Goal: Task Accomplishment & Management: Use online tool/utility

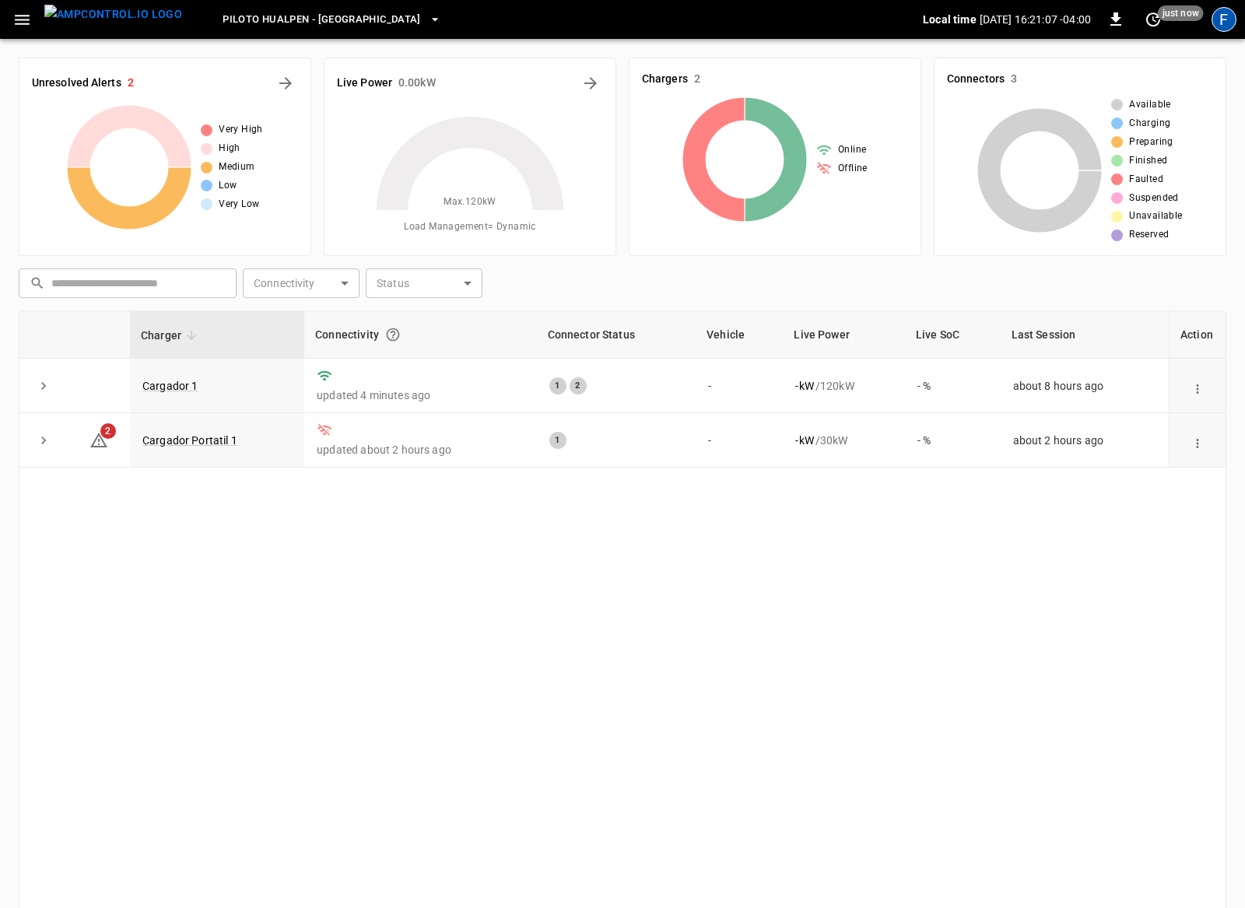
click at [1226, 24] on div "F" at bounding box center [1224, 19] width 25 height 25
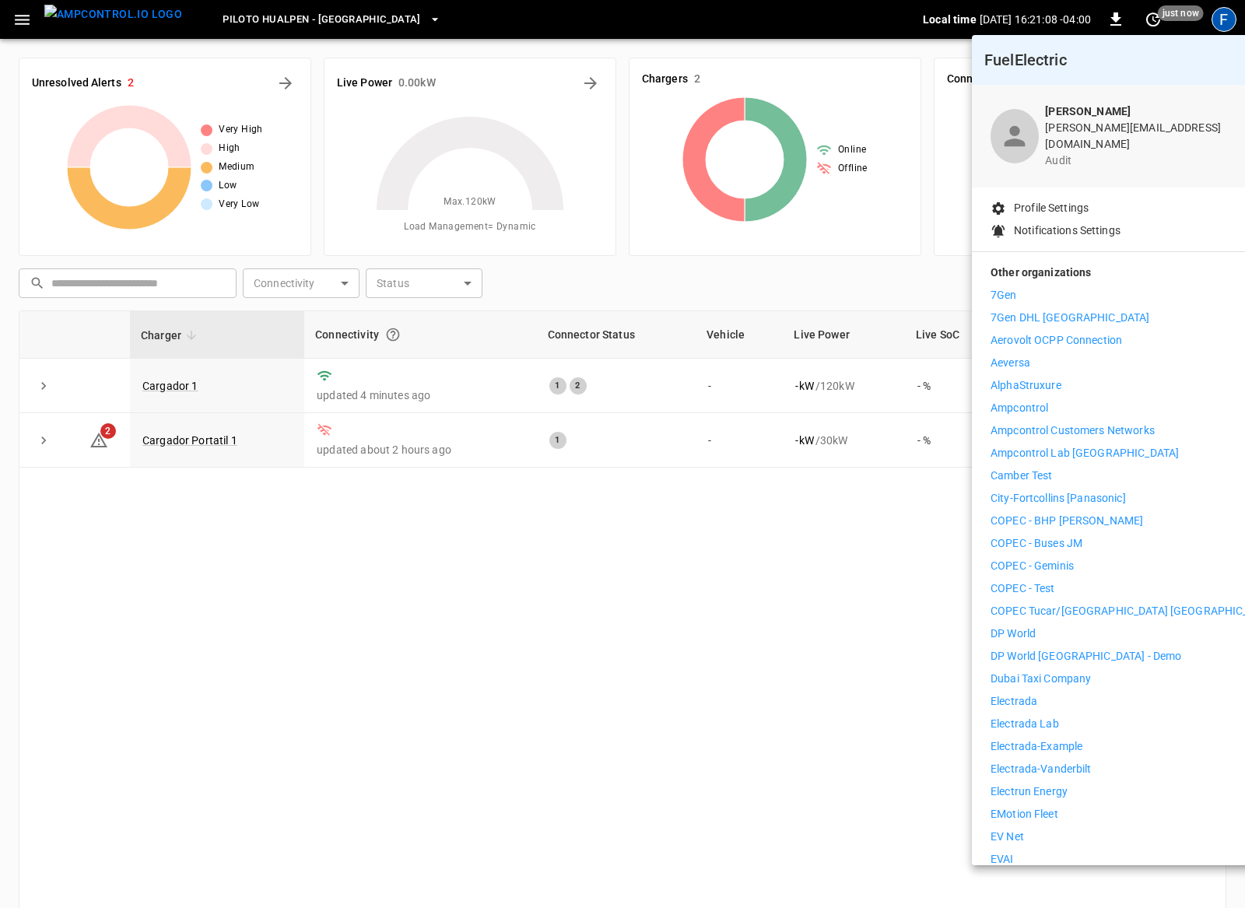
click at [677, 567] on div at bounding box center [622, 454] width 1245 height 908
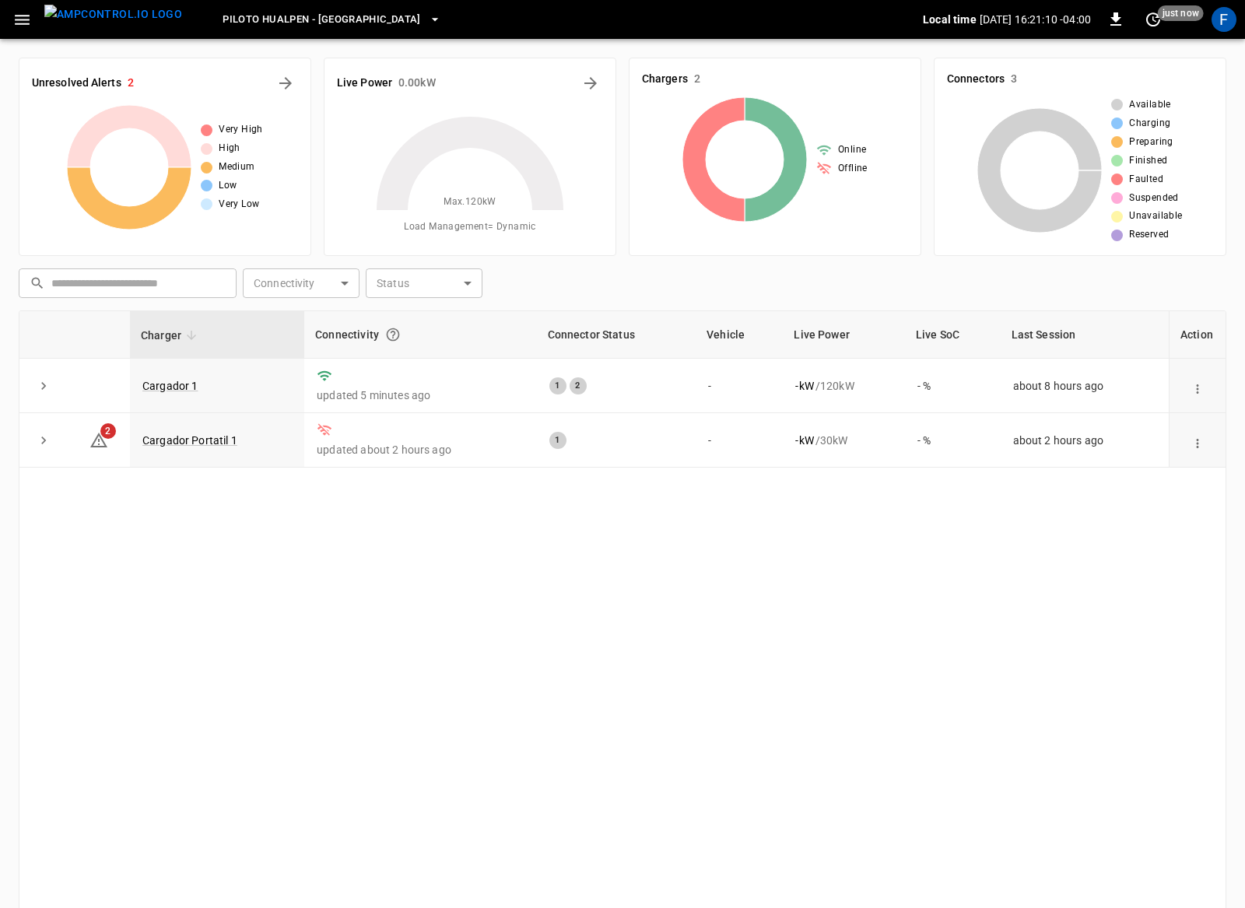
click at [23, 22] on icon "button" at bounding box center [21, 19] width 19 height 19
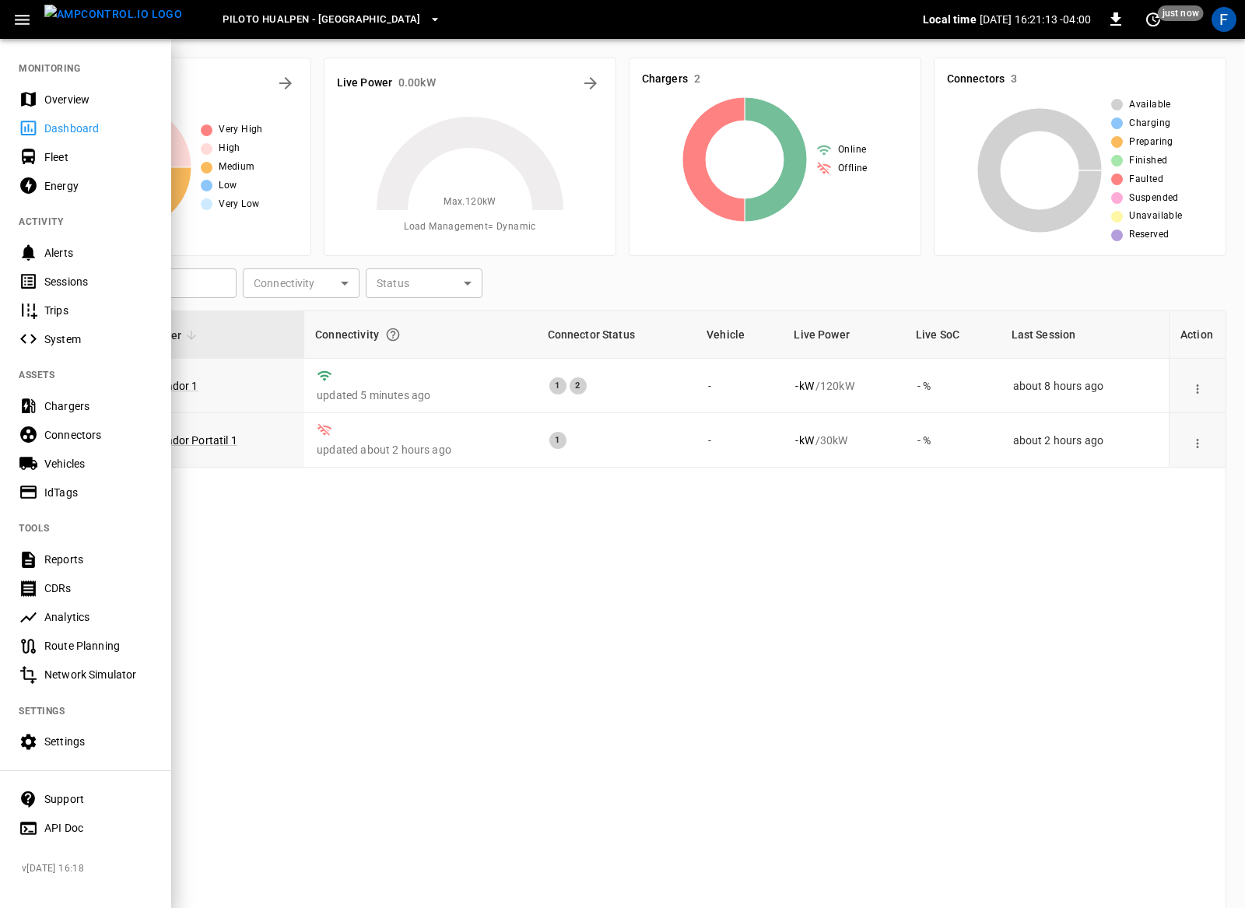
click at [328, 653] on div at bounding box center [622, 454] width 1245 height 908
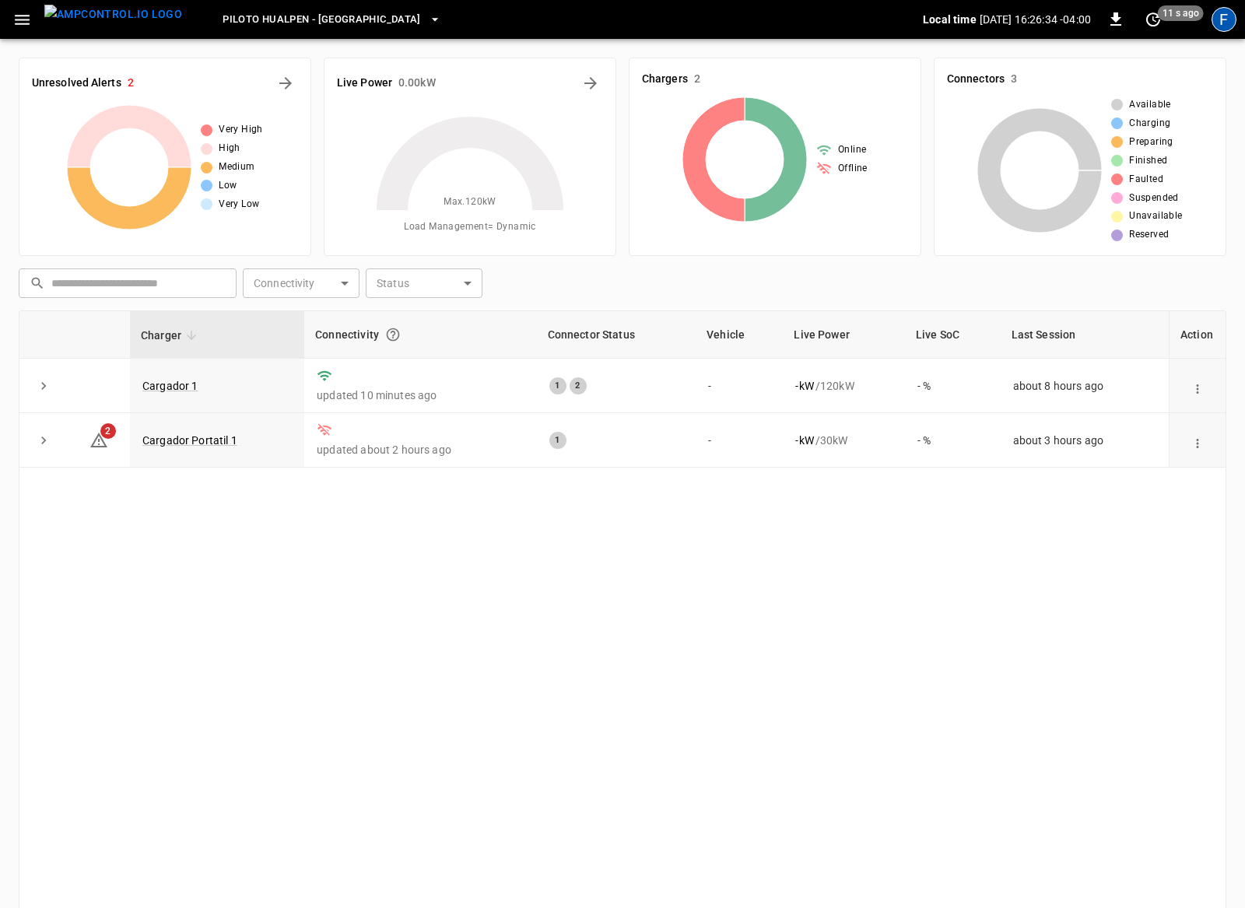
click at [1226, 19] on div "F" at bounding box center [1224, 19] width 25 height 25
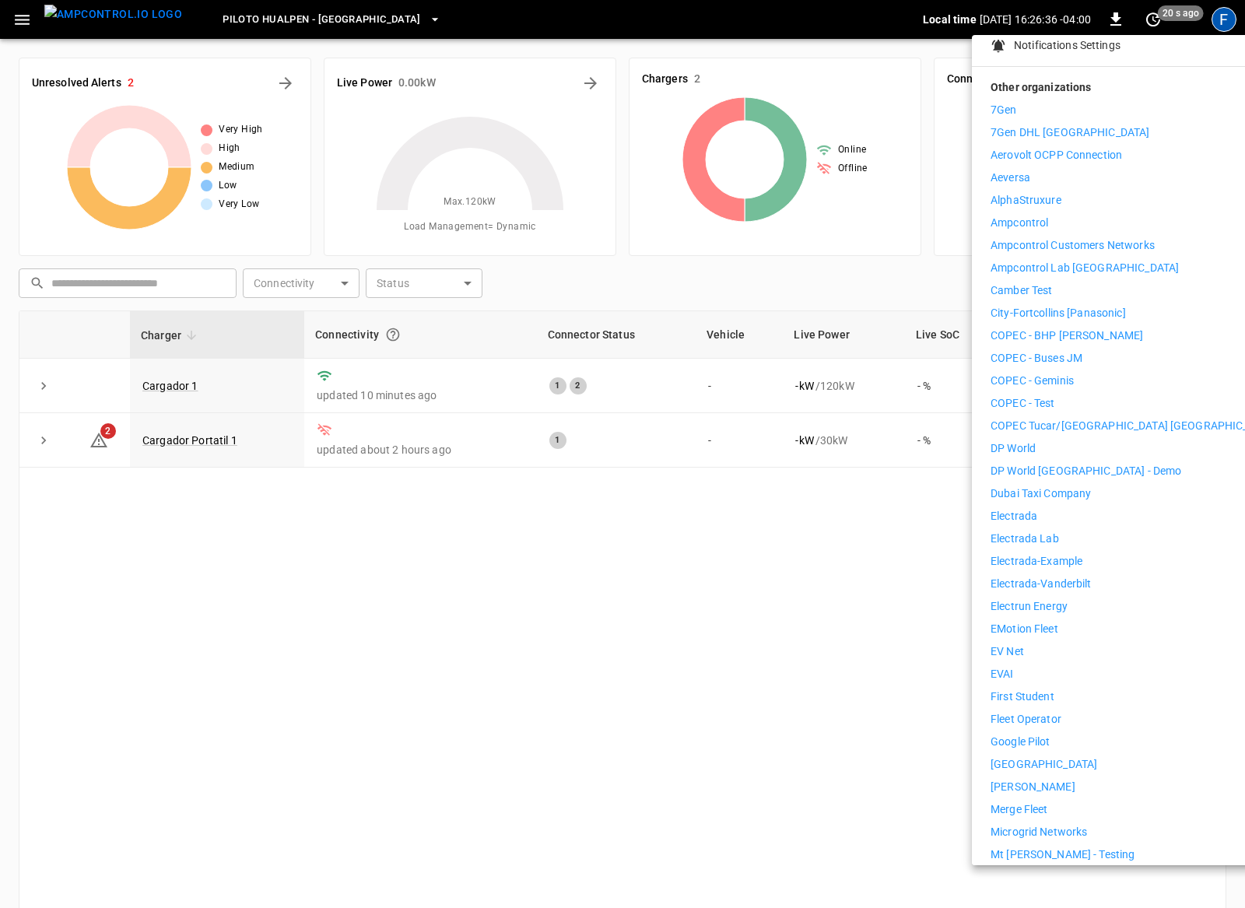
scroll to position [184, 0]
click at [1006, 689] on p "First Student" at bounding box center [1023, 697] width 64 height 16
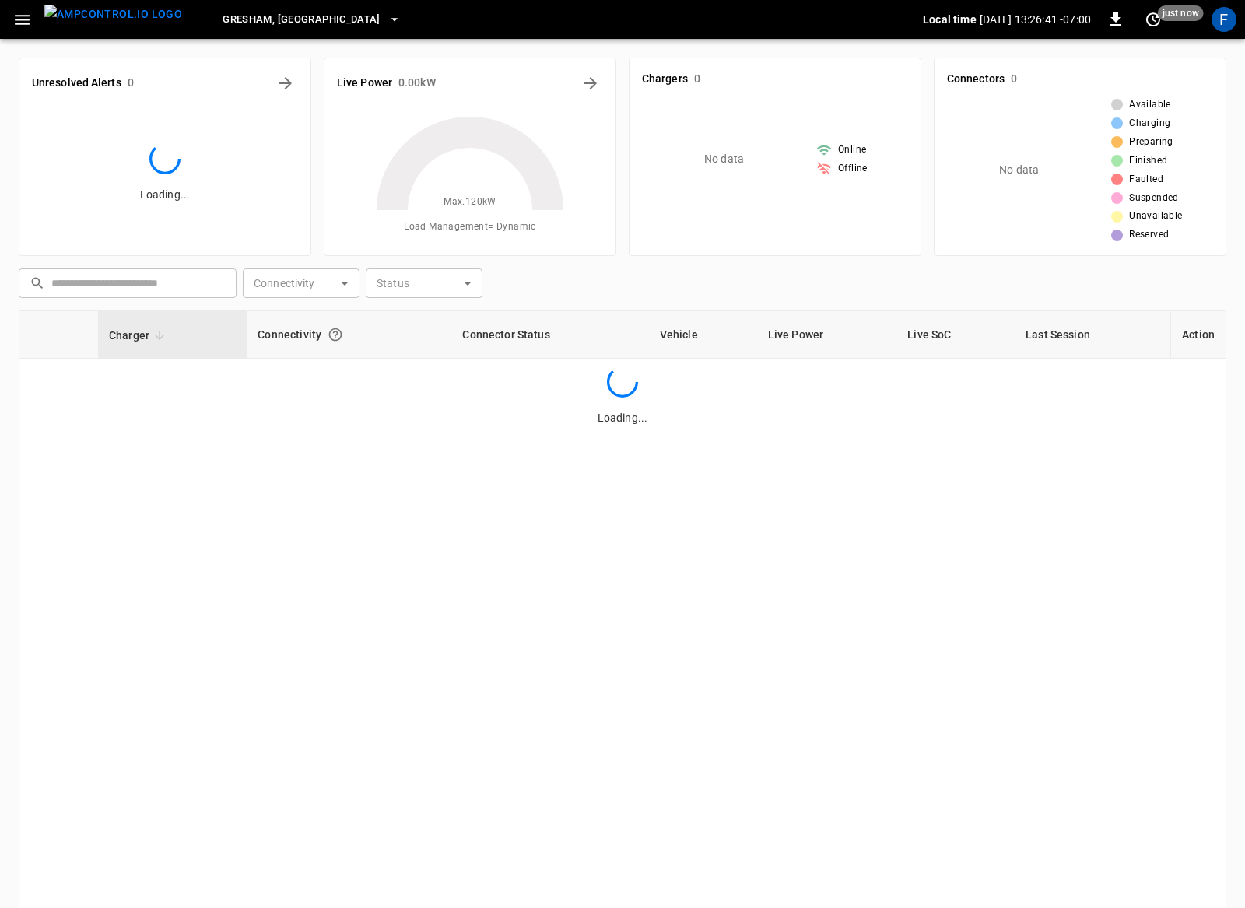
click at [27, 19] on icon "button" at bounding box center [22, 20] width 15 height 10
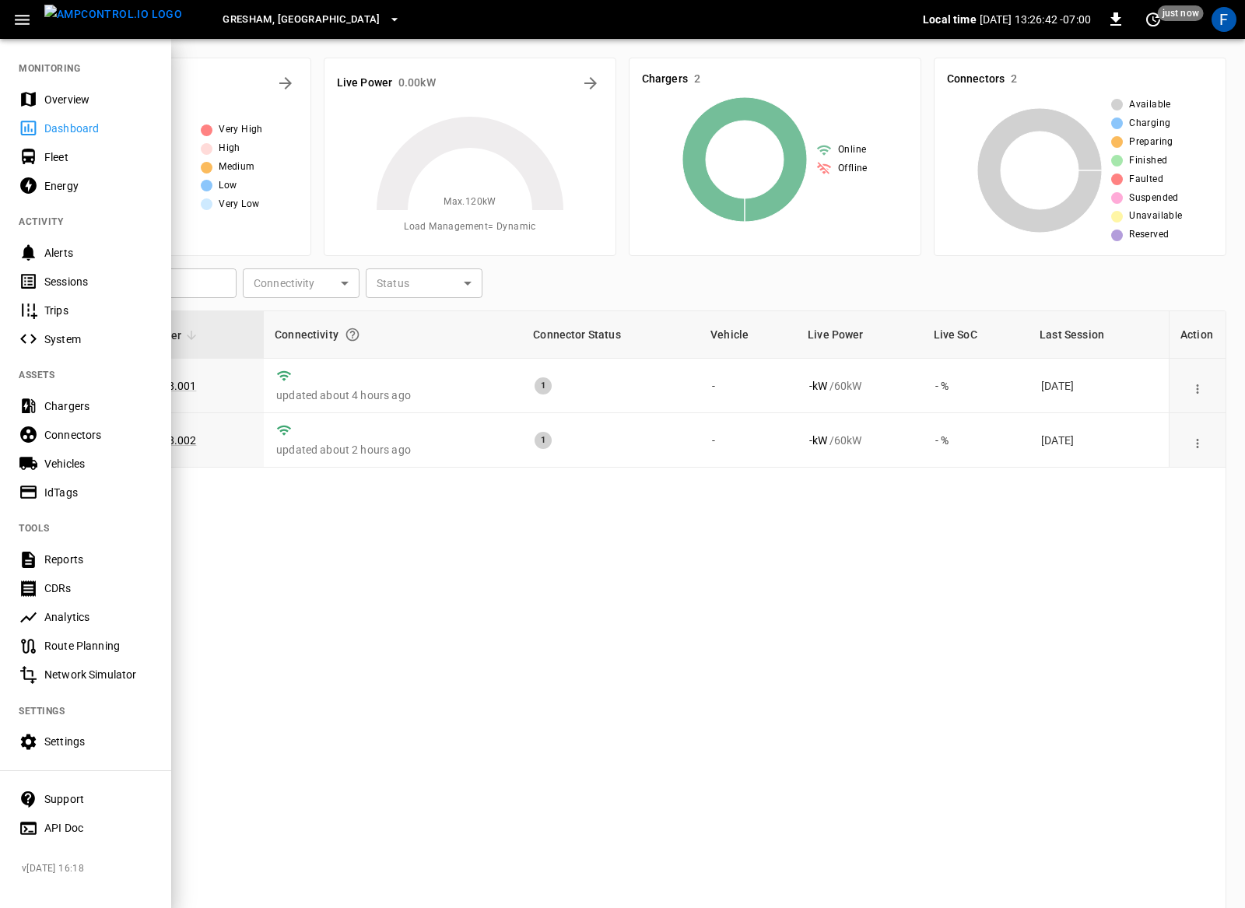
click at [73, 555] on div "Reports" at bounding box center [98, 560] width 108 height 16
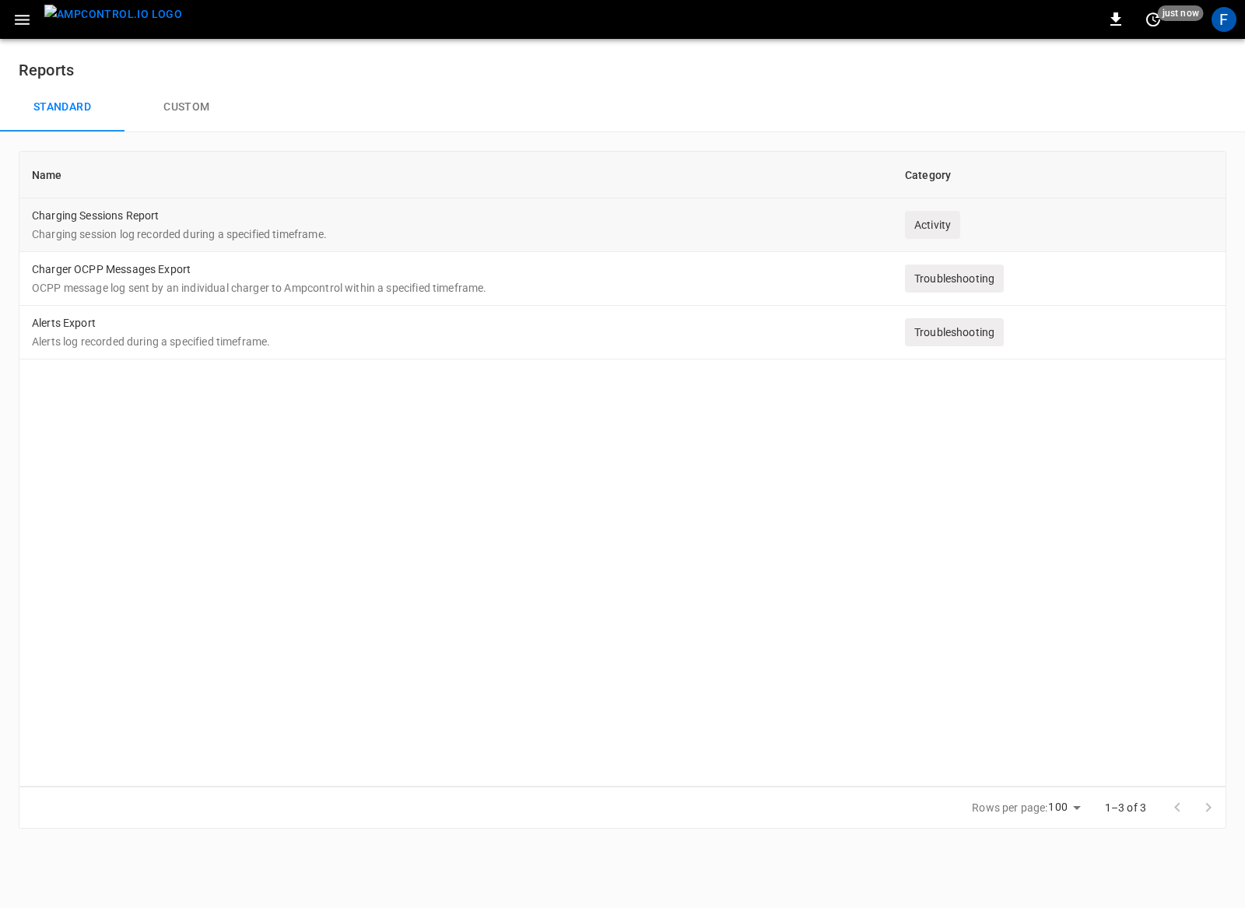
click at [241, 219] on td "Charging Sessions Report Charging session log recorded during a specified timef…" at bounding box center [455, 225] width 873 height 54
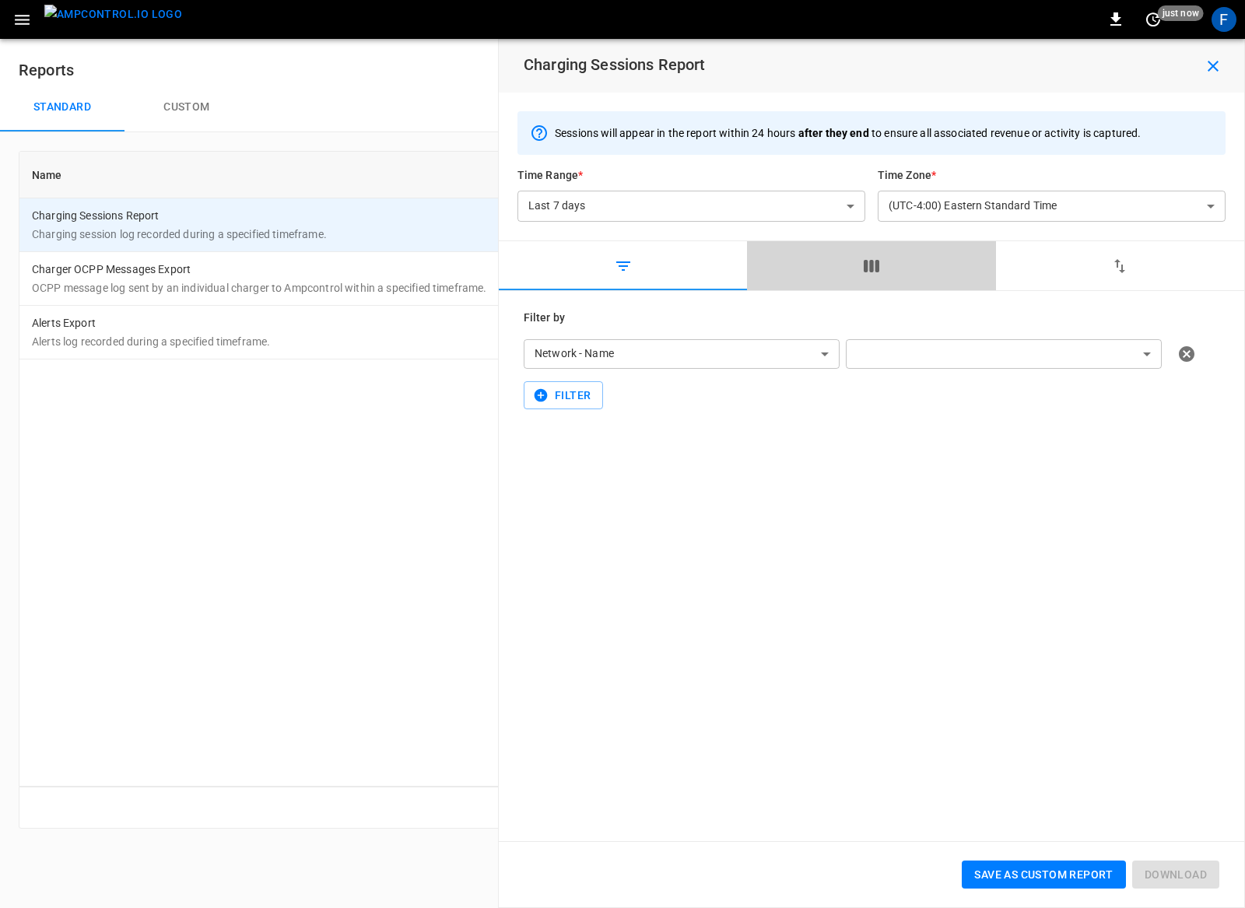
click at [858, 261] on button "button" at bounding box center [871, 266] width 248 height 50
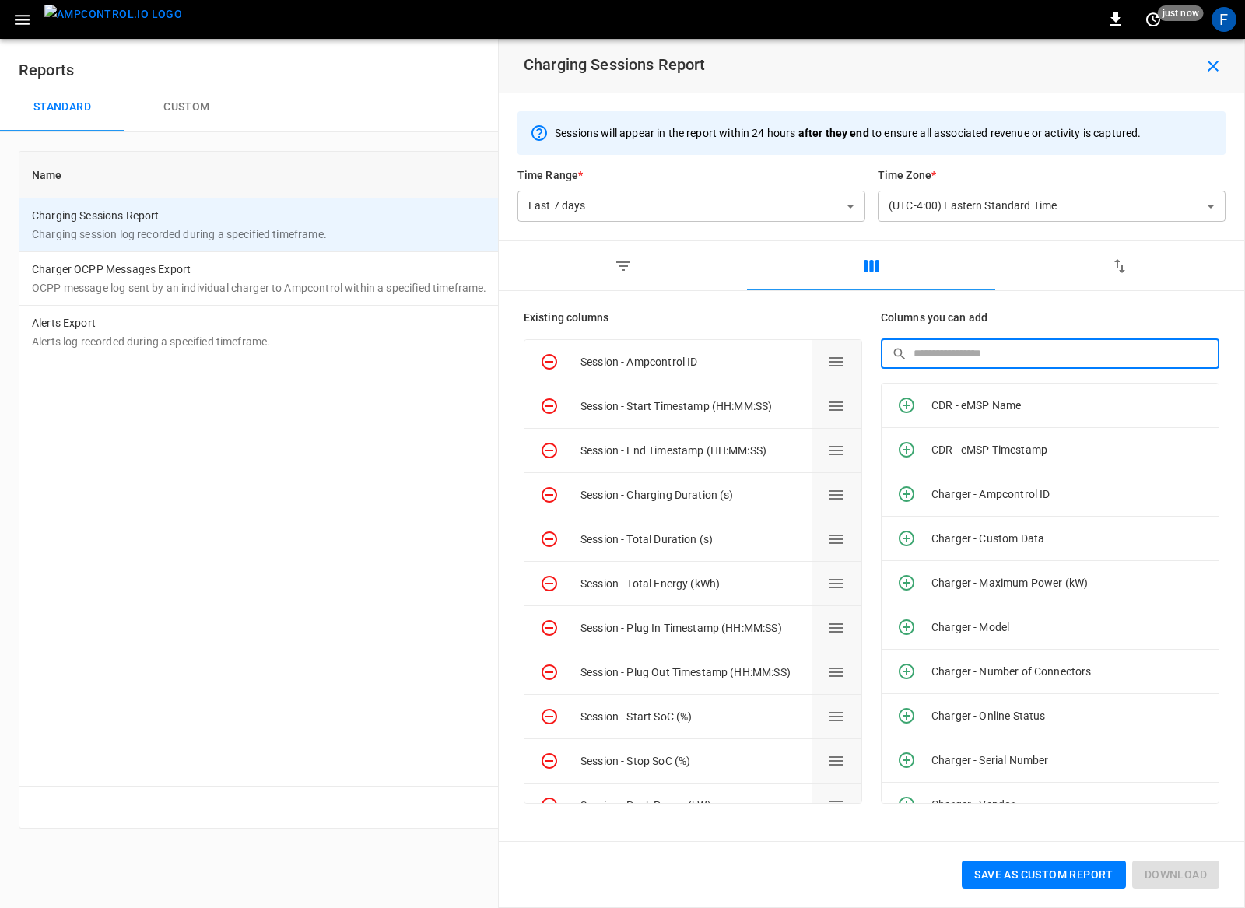
click at [961, 359] on input "text" at bounding box center [1061, 353] width 295 height 29
type input "*"
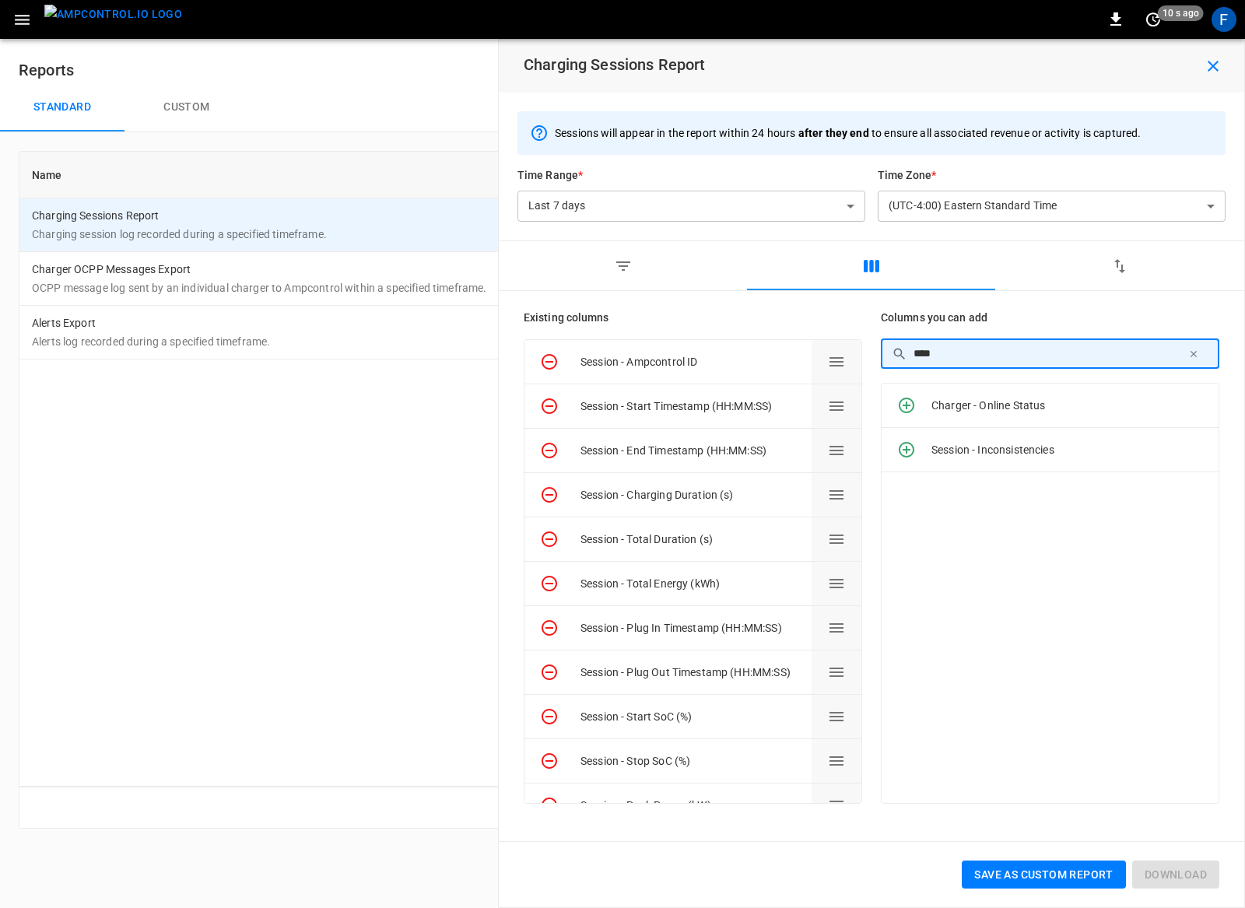
type input "*****"
type input "****"
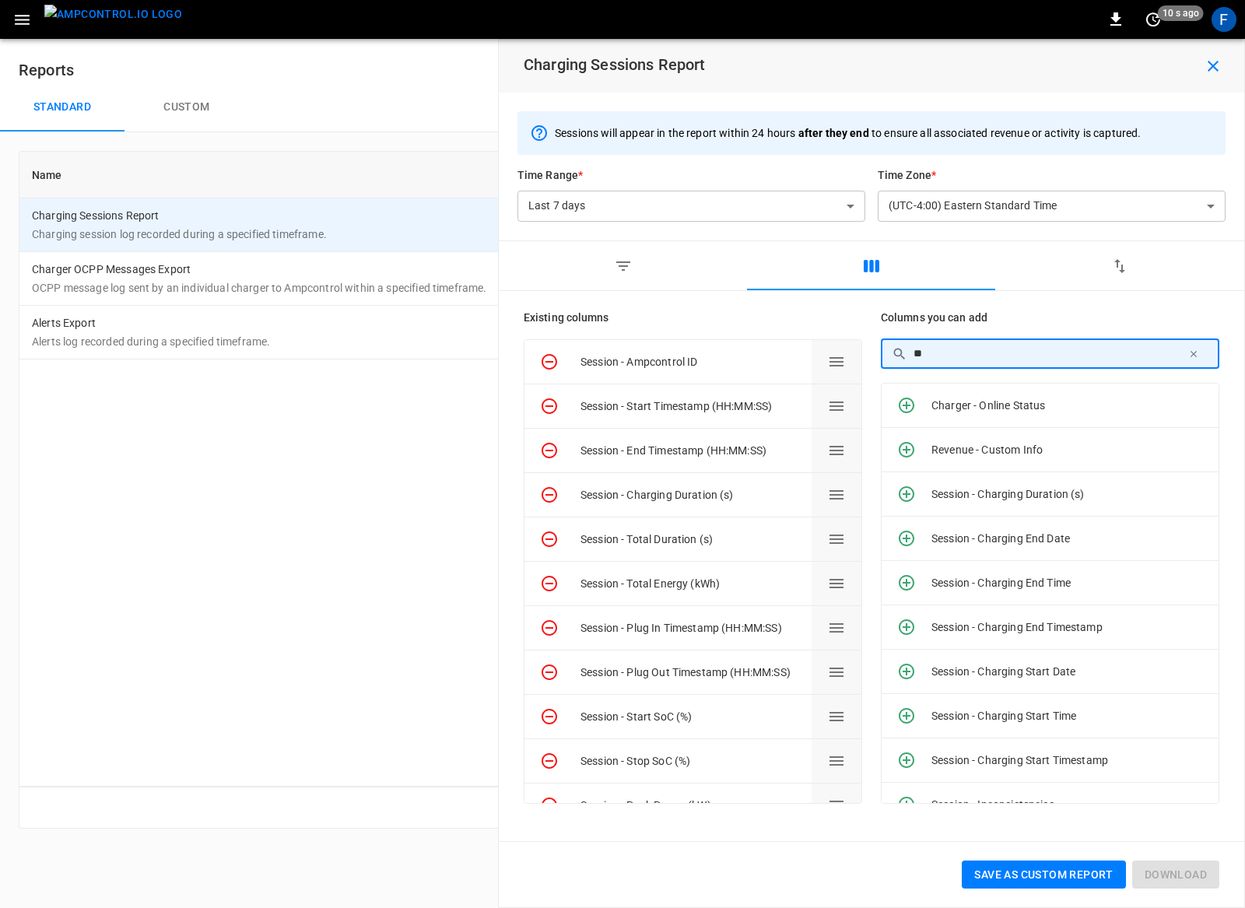
type input "***"
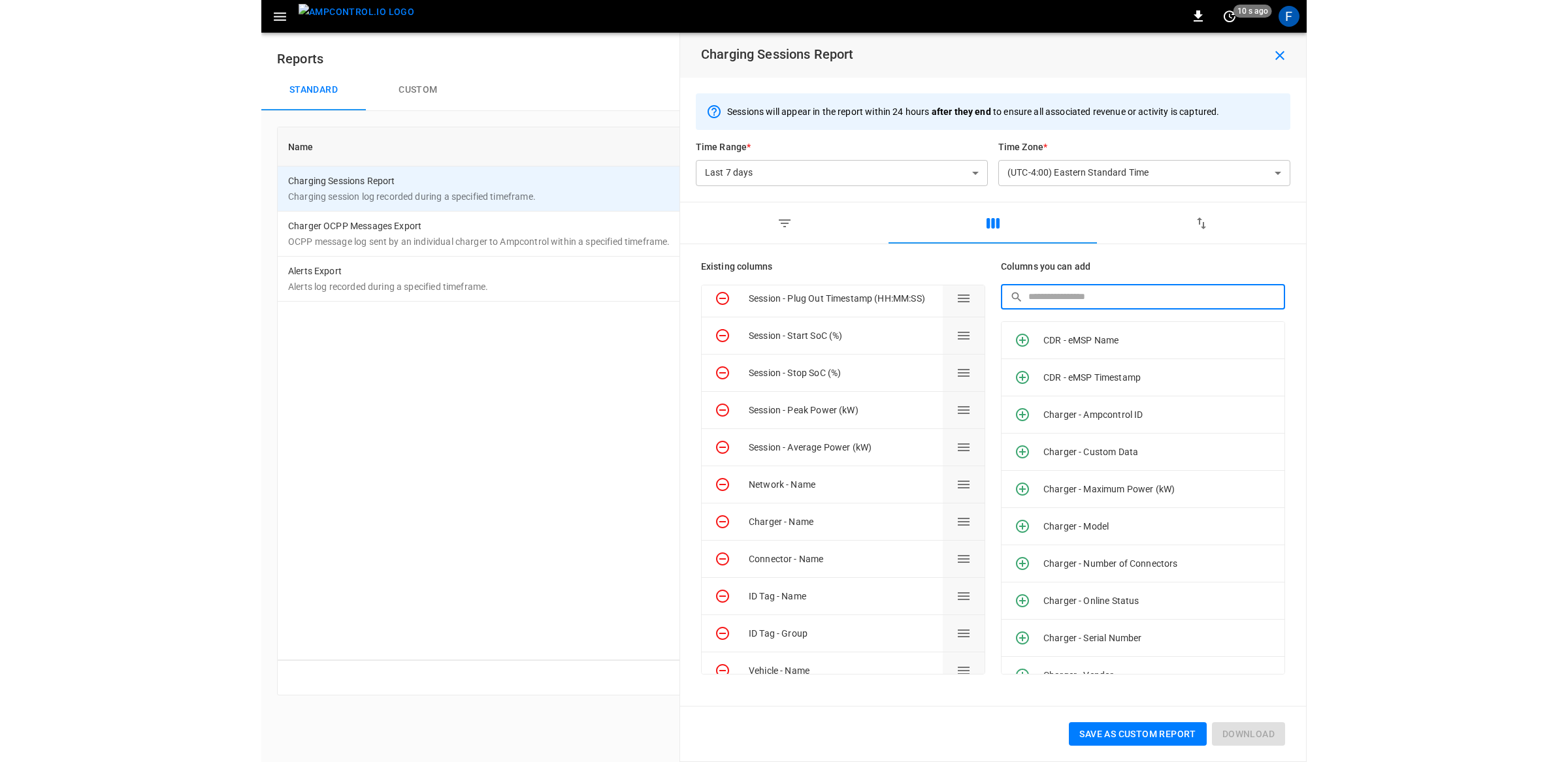
scroll to position [268, 0]
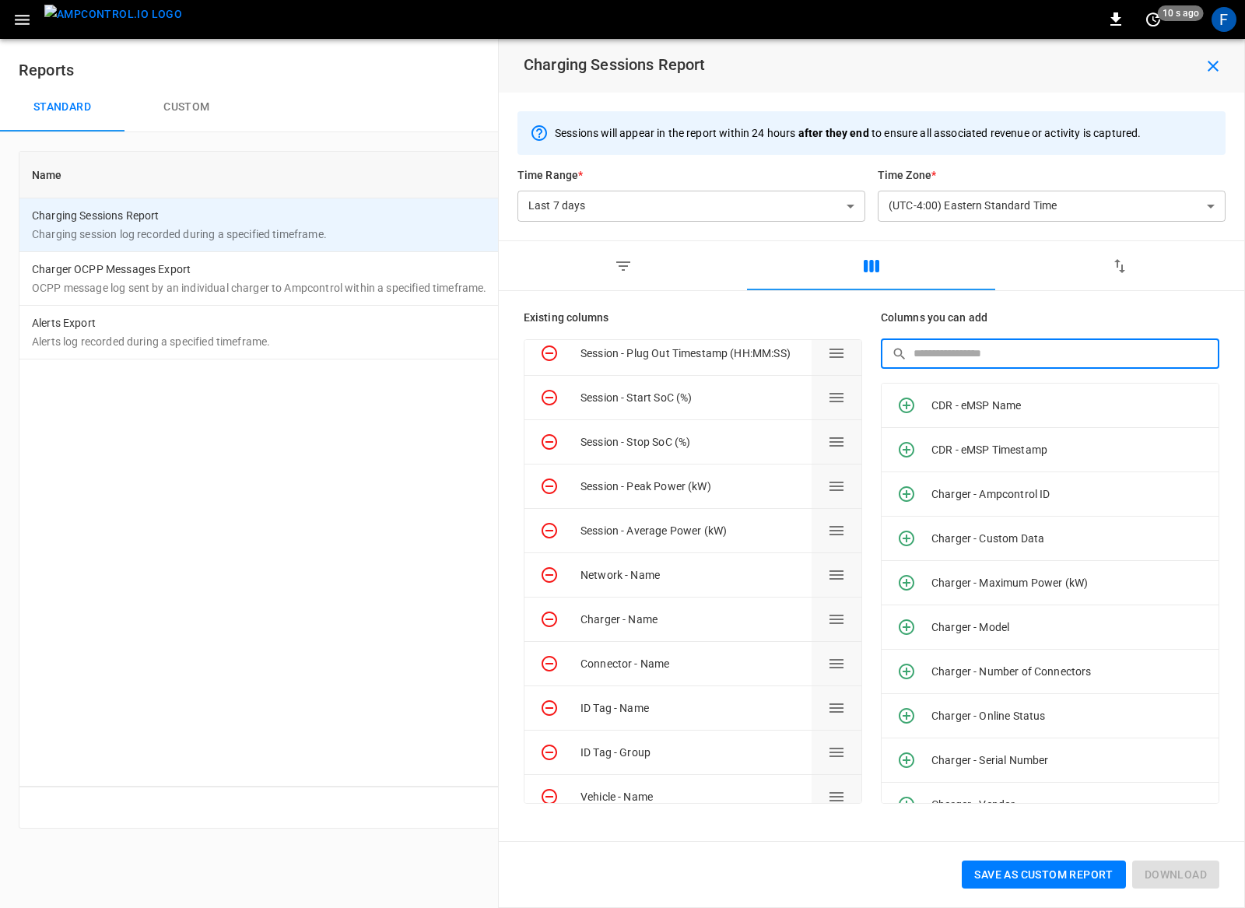
click at [698, 532] on div "Session - Average Power (kW)" at bounding box center [692, 531] width 225 height 16
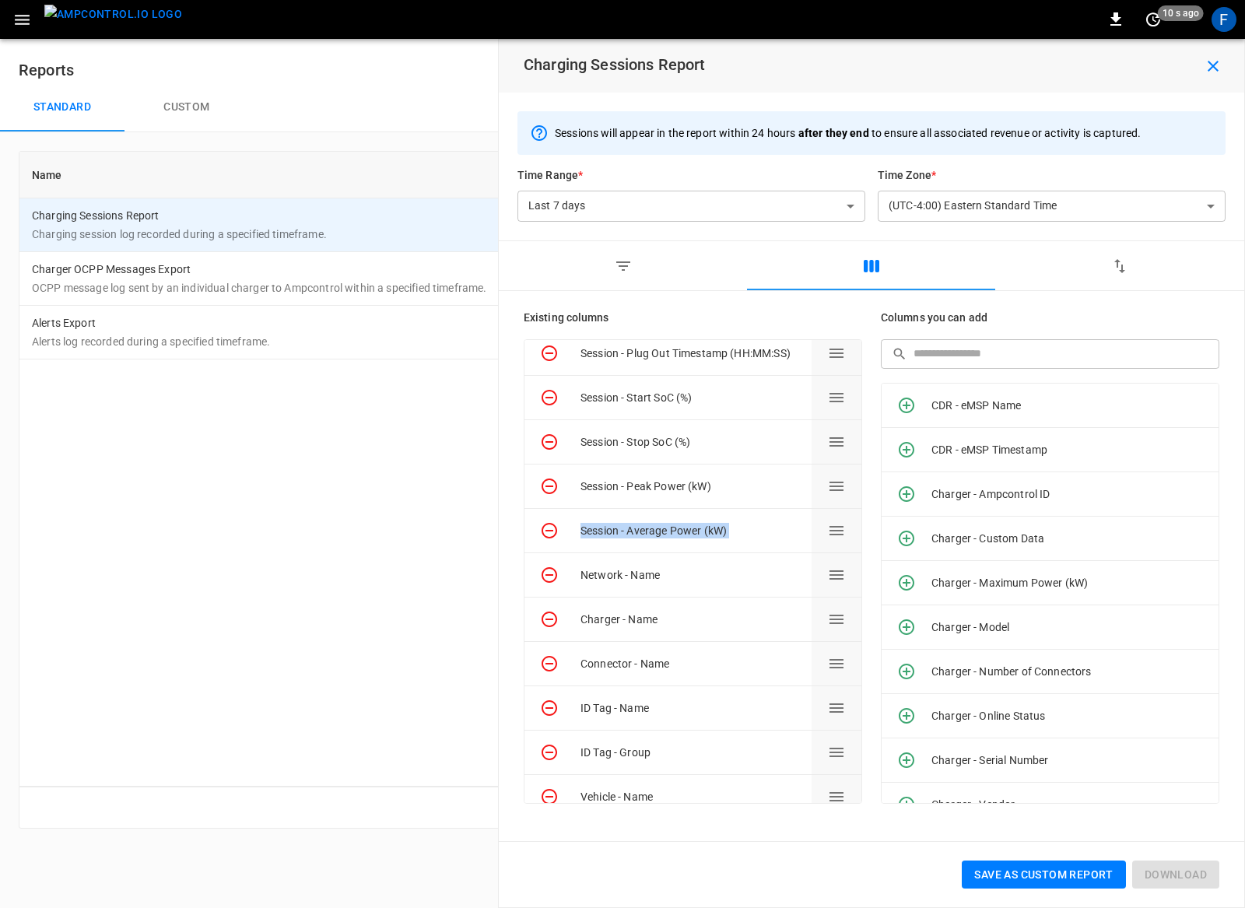
click at [698, 532] on div "Session - Average Power (kW)" at bounding box center [692, 531] width 225 height 16
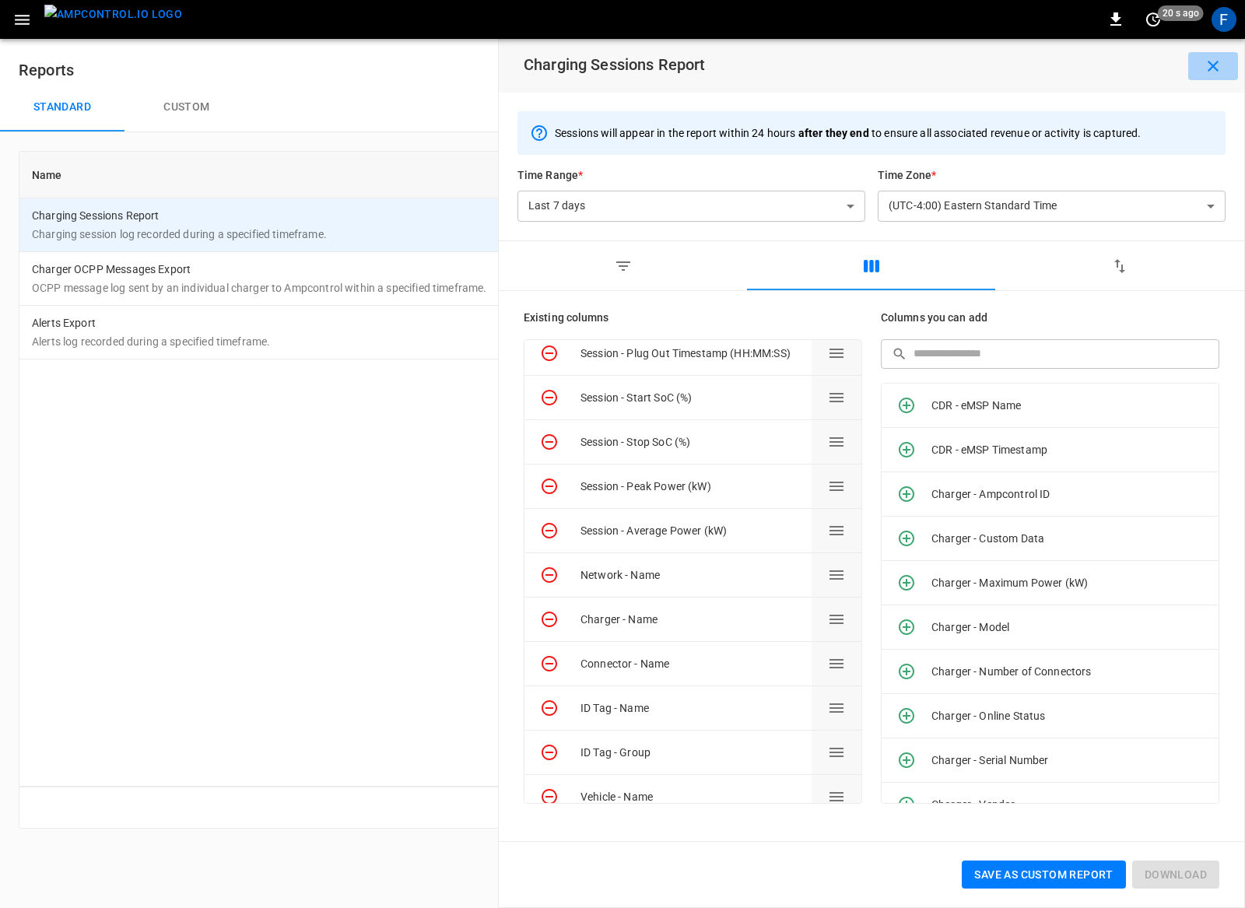
click at [1208, 58] on icon "button" at bounding box center [1213, 66] width 19 height 19
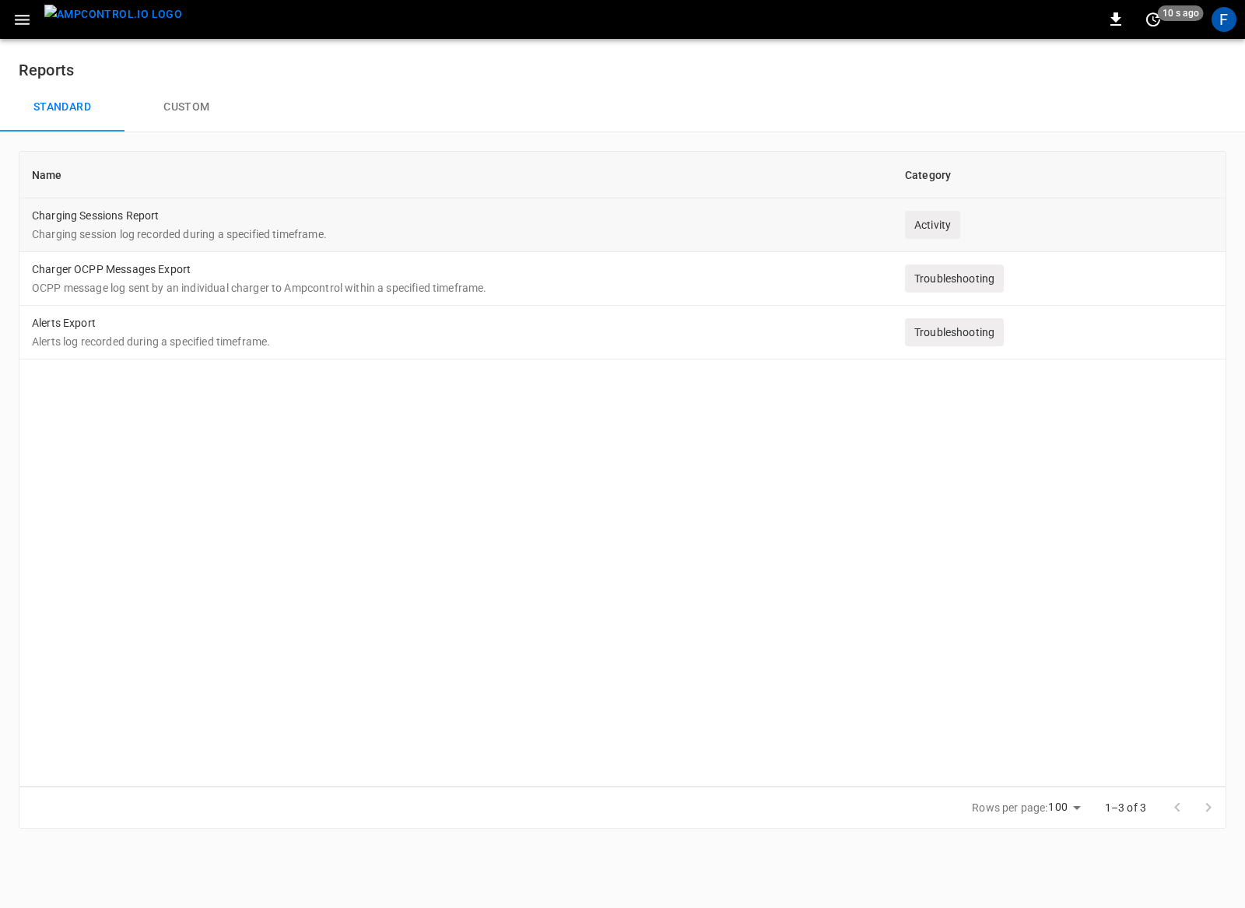
click at [330, 239] on p "Charging session log recorded during a specified timeframe." at bounding box center [456, 234] width 848 height 16
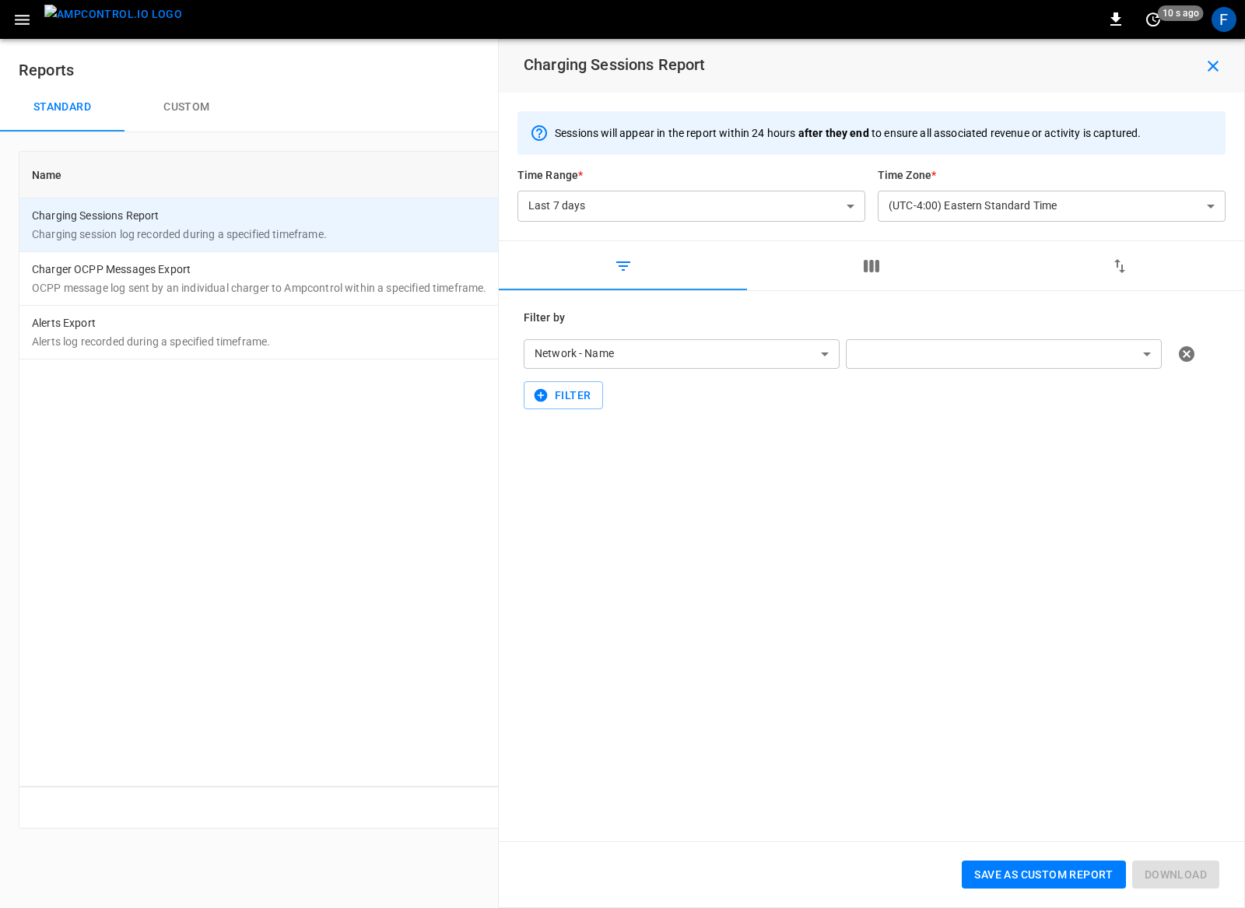
click at [882, 552] on div "**********" at bounding box center [871, 566] width 745 height 550
click at [1208, 67] on icon "button" at bounding box center [1213, 66] width 19 height 19
